Goal: Information Seeking & Learning: Learn about a topic

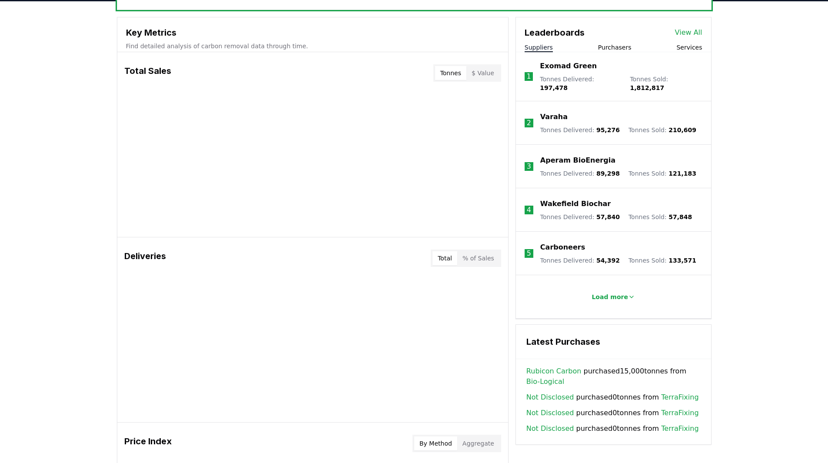
scroll to position [304, 0]
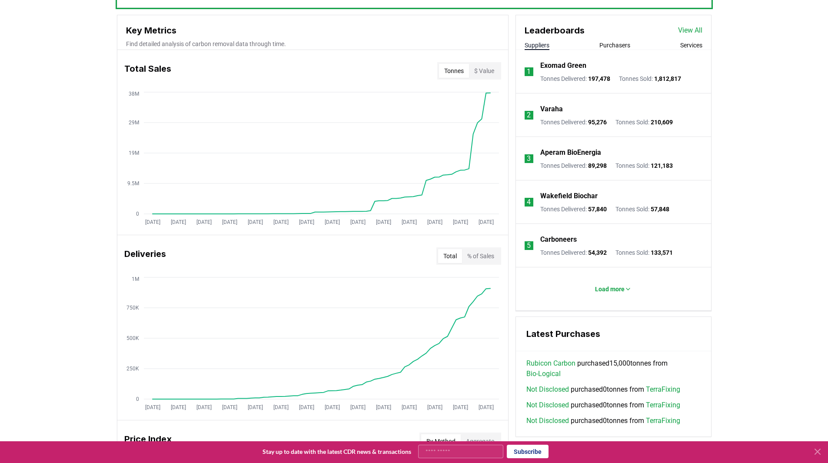
click at [487, 69] on button "$ Value" at bounding box center [484, 71] width 30 height 14
click at [453, 66] on button "Tonnes" at bounding box center [454, 71] width 30 height 14
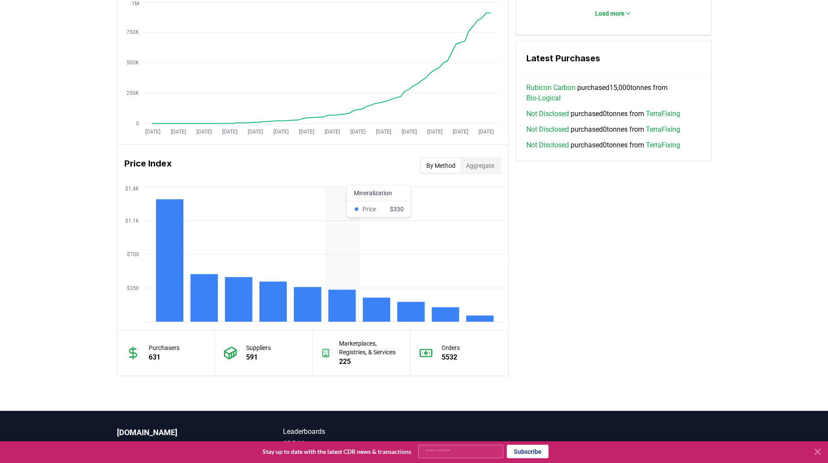
scroll to position [608, 0]
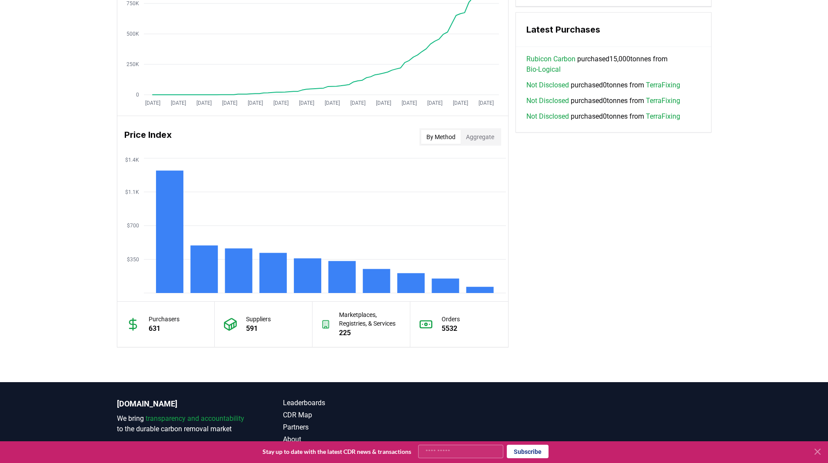
click at [483, 135] on button "Aggregate" at bounding box center [479, 137] width 39 height 14
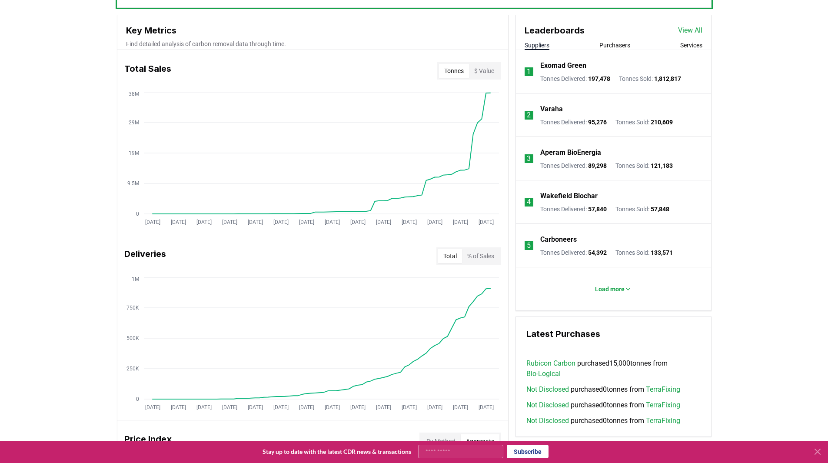
scroll to position [263, 0]
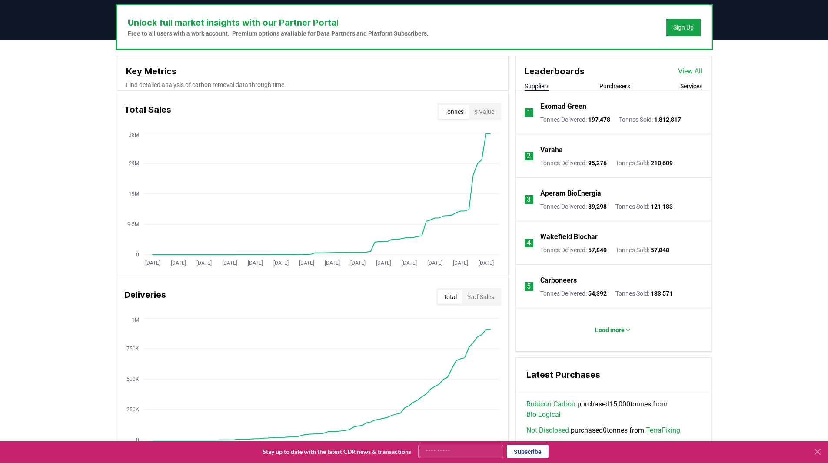
click at [246, 102] on div "Total Sales Tonnes $ Value" at bounding box center [312, 111] width 391 height 31
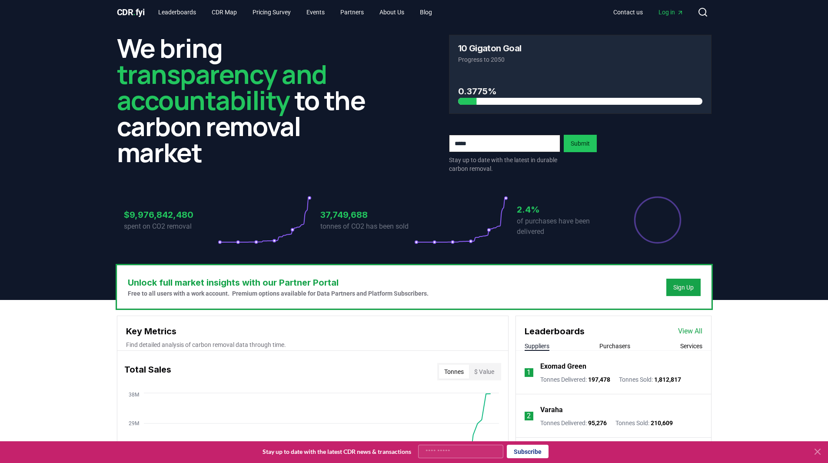
scroll to position [0, 0]
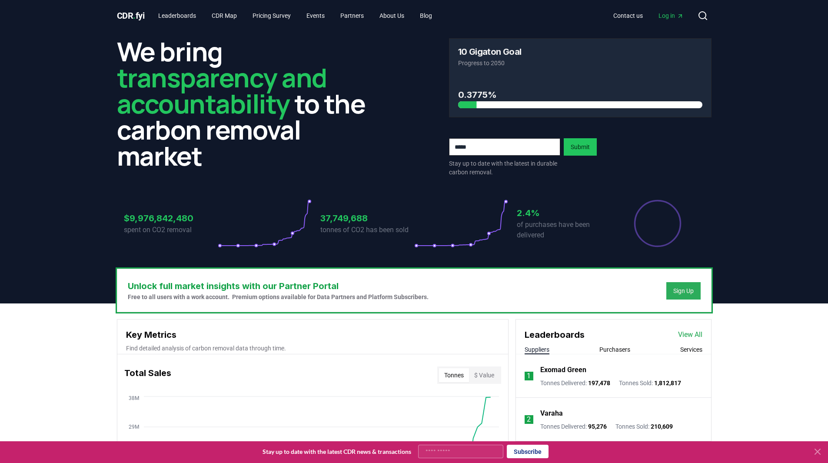
click at [693, 292] on button "Sign Up" at bounding box center [683, 290] width 34 height 17
click at [684, 292] on div "Sign Up" at bounding box center [683, 290] width 20 height 9
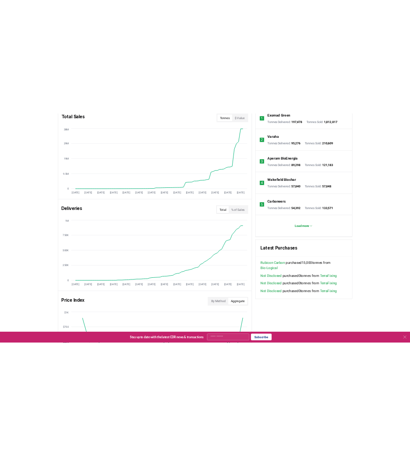
scroll to position [217, 0]
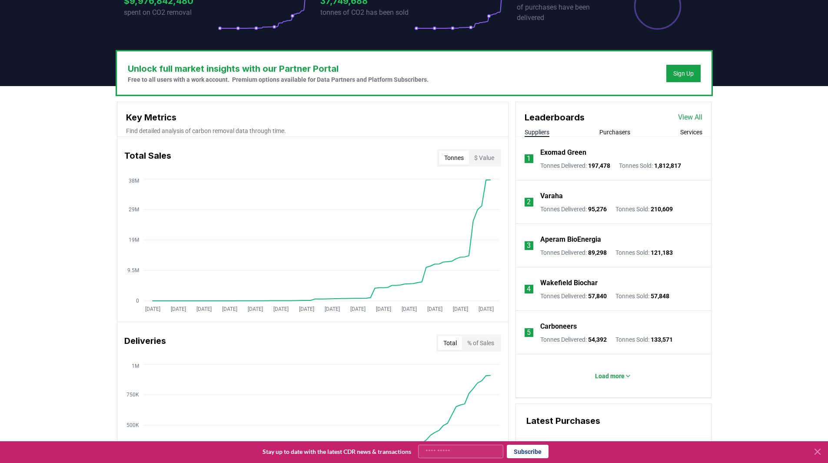
click at [484, 158] on button "$ Value" at bounding box center [484, 158] width 30 height 14
click at [782, 150] on div "Unlock full market insights with our Partner Portal Free to all users with a wo…" at bounding box center [414, 429] width 828 height 687
